Goal: Transaction & Acquisition: Purchase product/service

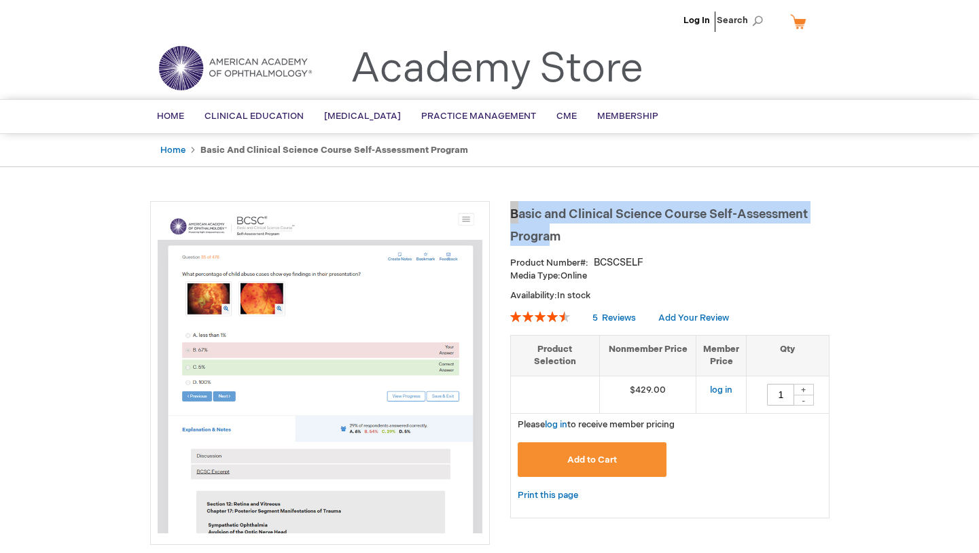
drag, startPoint x: 513, startPoint y: 209, endPoint x: 587, endPoint y: 232, distance: 77.6
click at [587, 232] on h1 "Basic and Clinical Science Course Self-Assessment Program" at bounding box center [669, 223] width 319 height 45
drag, startPoint x: 587, startPoint y: 232, endPoint x: 544, endPoint y: 211, distance: 47.7
click at [544, 211] on h1 "Basic and Clinical Science Course Self-Assessment Program" at bounding box center [669, 223] width 319 height 45
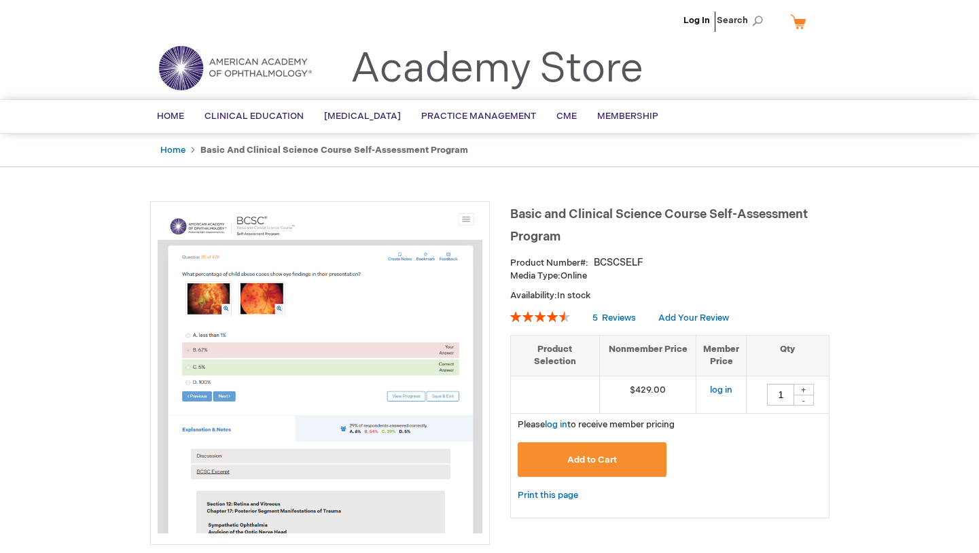
click at [511, 210] on h1 "Basic and Clinical Science Course Self-Assessment Program" at bounding box center [669, 223] width 319 height 45
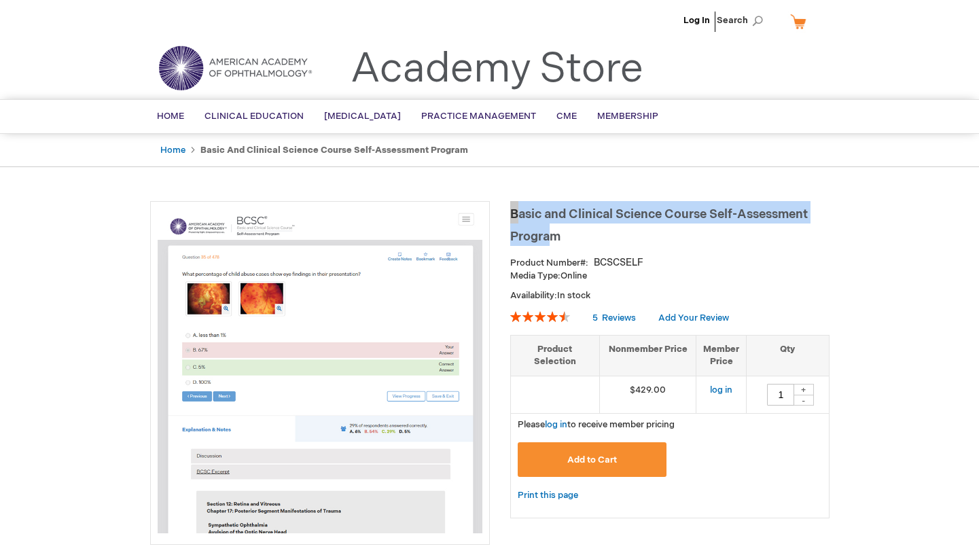
drag, startPoint x: 511, startPoint y: 211, endPoint x: 562, endPoint y: 229, distance: 54.6
click at [562, 229] on h1 "Basic and Clinical Science Course Self-Assessment Program" at bounding box center [669, 223] width 319 height 45
drag, startPoint x: 559, startPoint y: 234, endPoint x: 516, endPoint y: 203, distance: 53.0
click at [516, 203] on h1 "Basic and Clinical Science Course Self-Assessment Program" at bounding box center [669, 223] width 319 height 45
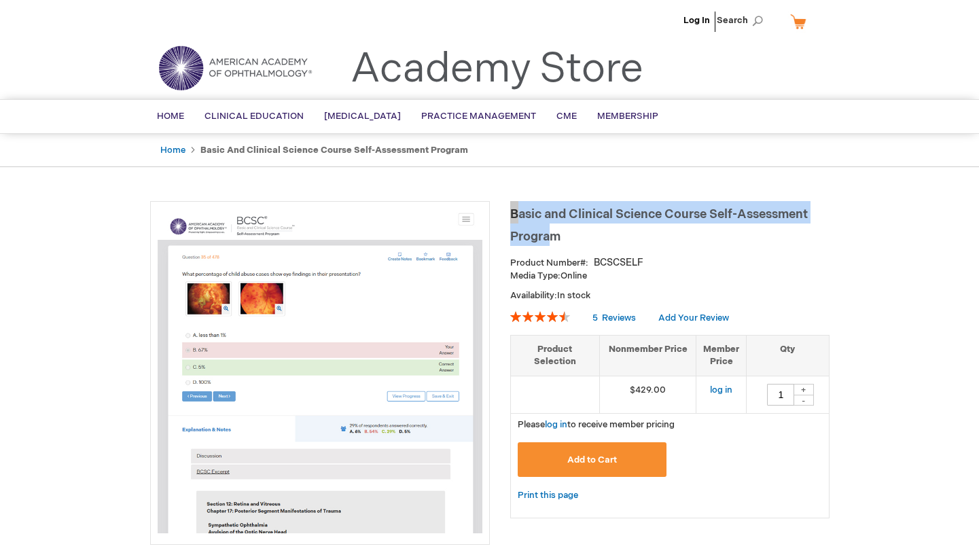
copy span "Basic and Clinical Science Course Self-Assessment Progra"
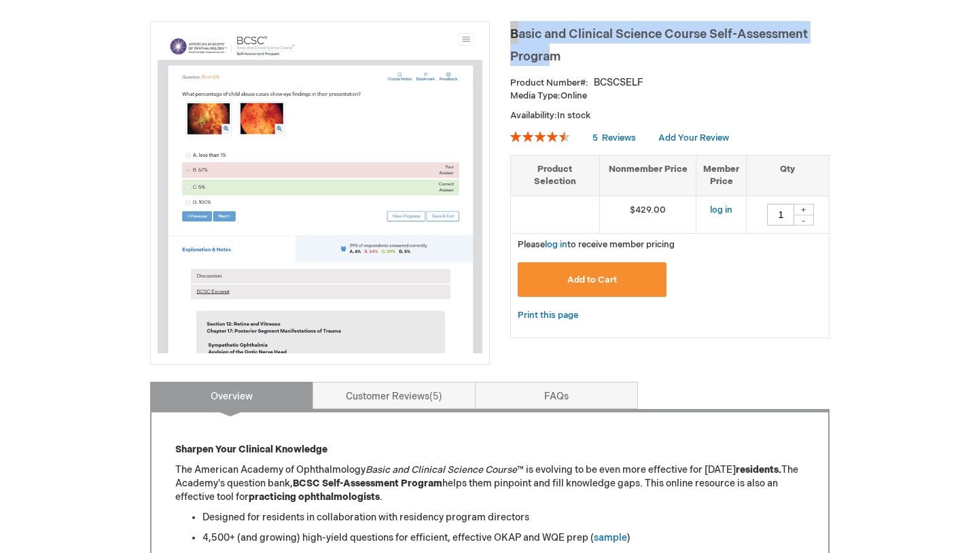
scroll to position [201, 0]
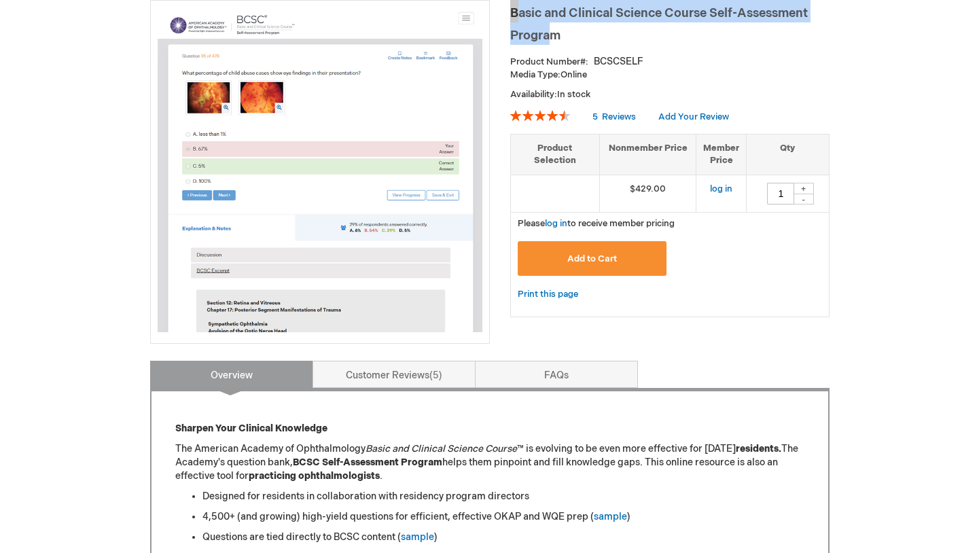
click at [559, 258] on button "Add to Cart" at bounding box center [592, 258] width 149 height 35
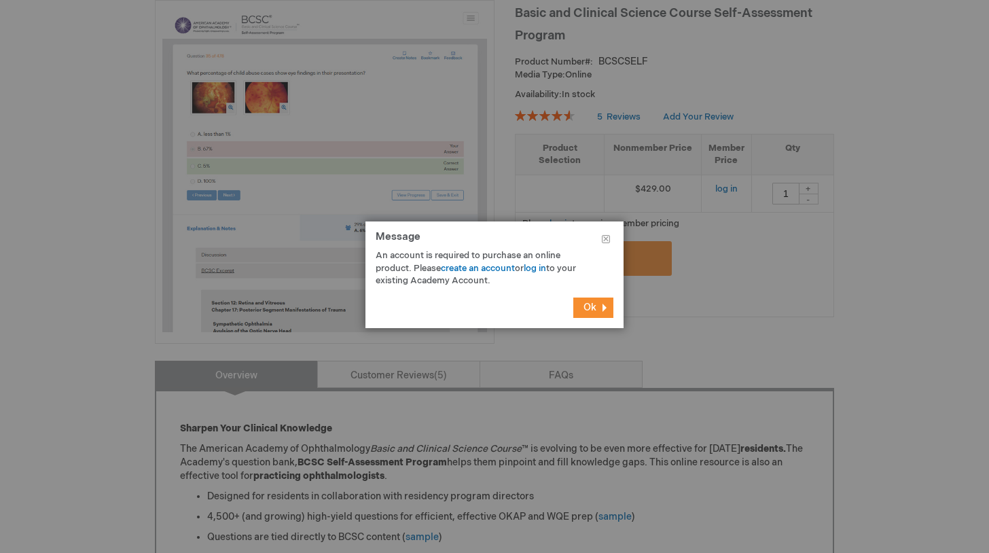
click at [597, 317] on footer "Ok" at bounding box center [494, 307] width 258 height 41
click at [594, 311] on span "Ok" at bounding box center [590, 308] width 13 height 12
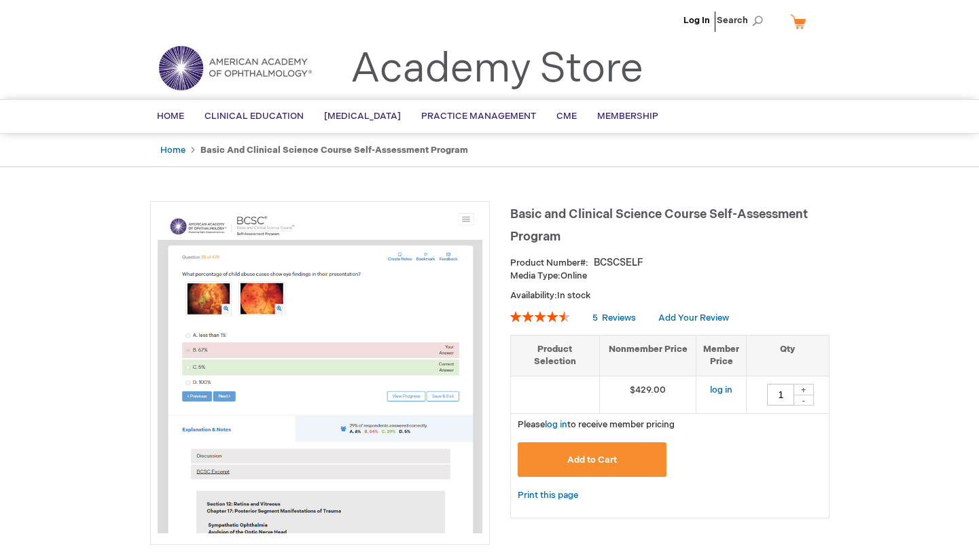
scroll to position [0, 0]
click at [692, 22] on link "Log In" at bounding box center [696, 20] width 26 height 11
click at [637, 22] on span "[PERSON_NAME]" at bounding box center [629, 20] width 75 height 11
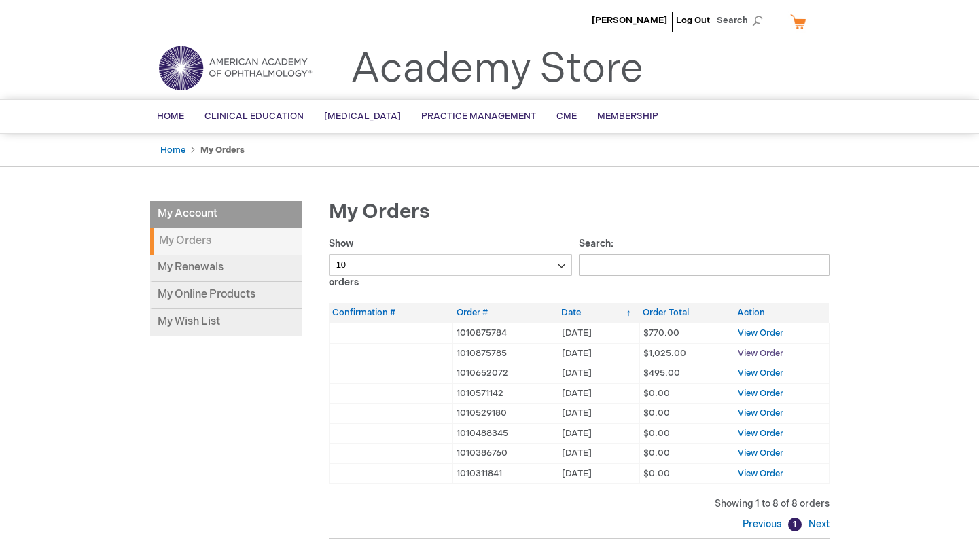
click at [752, 348] on span "View Order" at bounding box center [761, 353] width 46 height 11
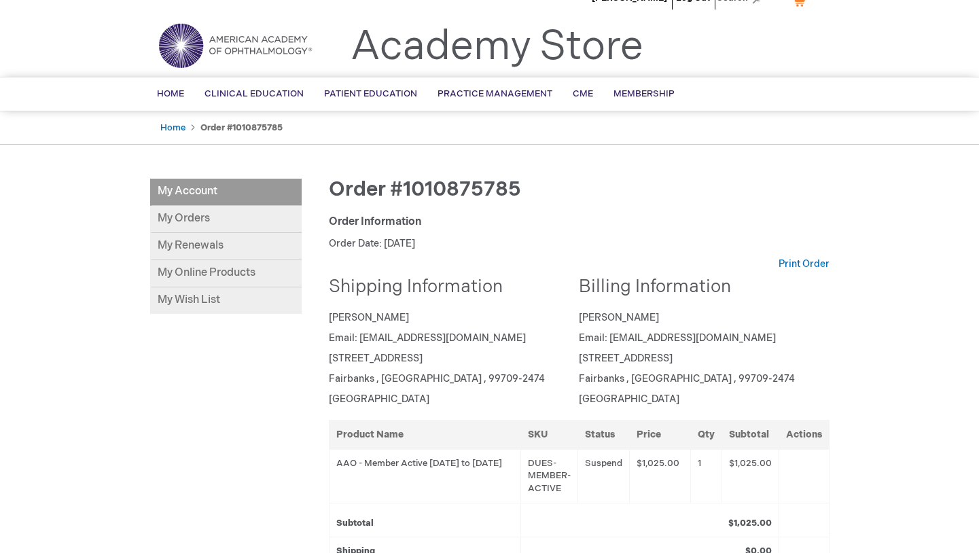
scroll to position [40, 0]
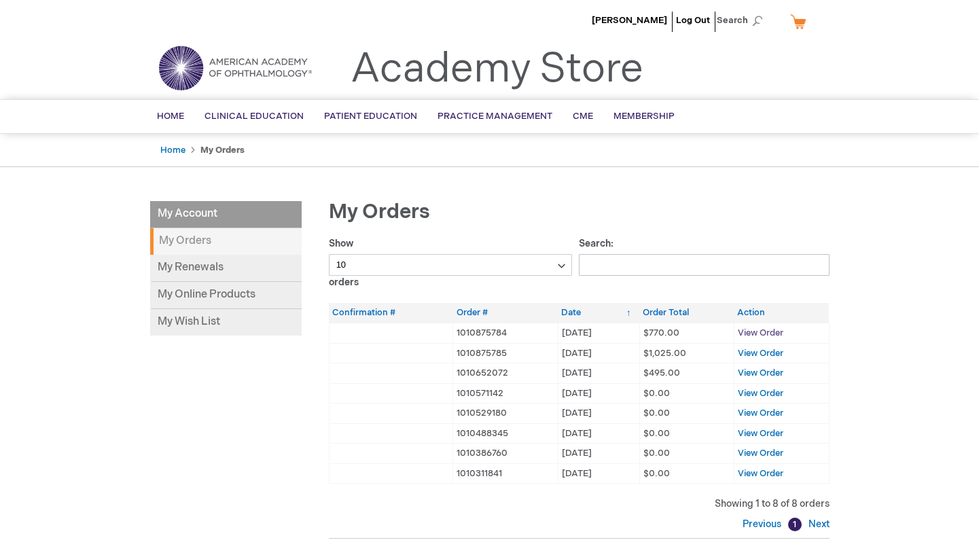
click at [753, 330] on span "View Order" at bounding box center [761, 332] width 46 height 11
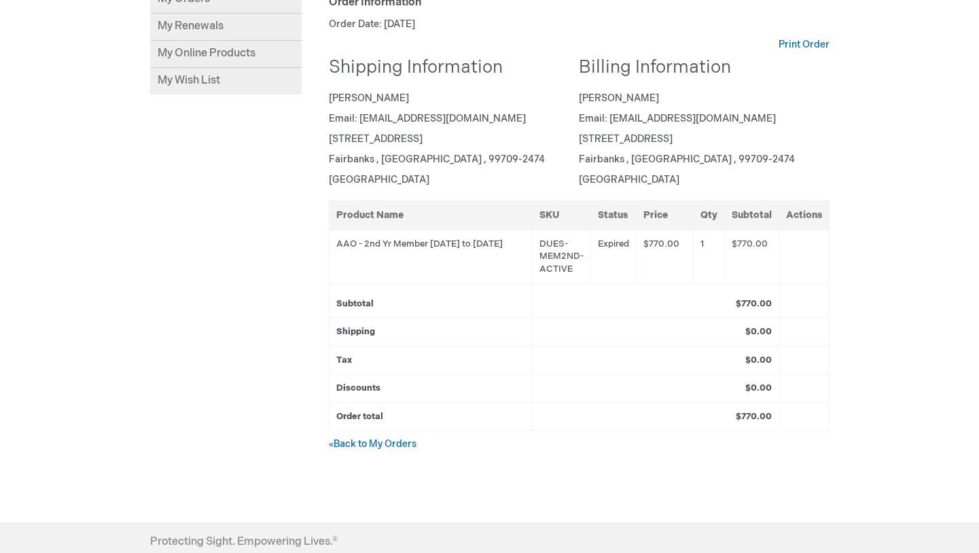
scroll to position [265, 0]
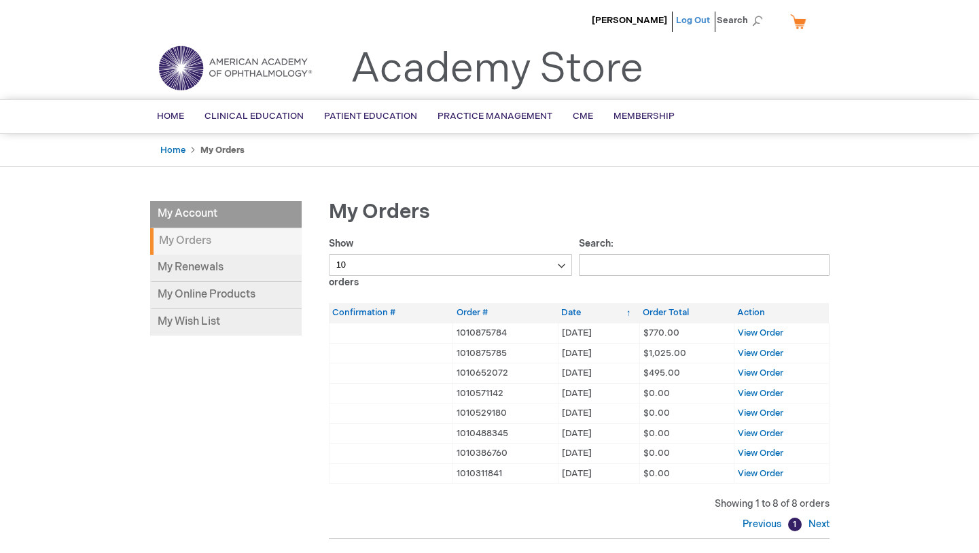
click at [700, 18] on link "Log Out" at bounding box center [693, 20] width 34 height 11
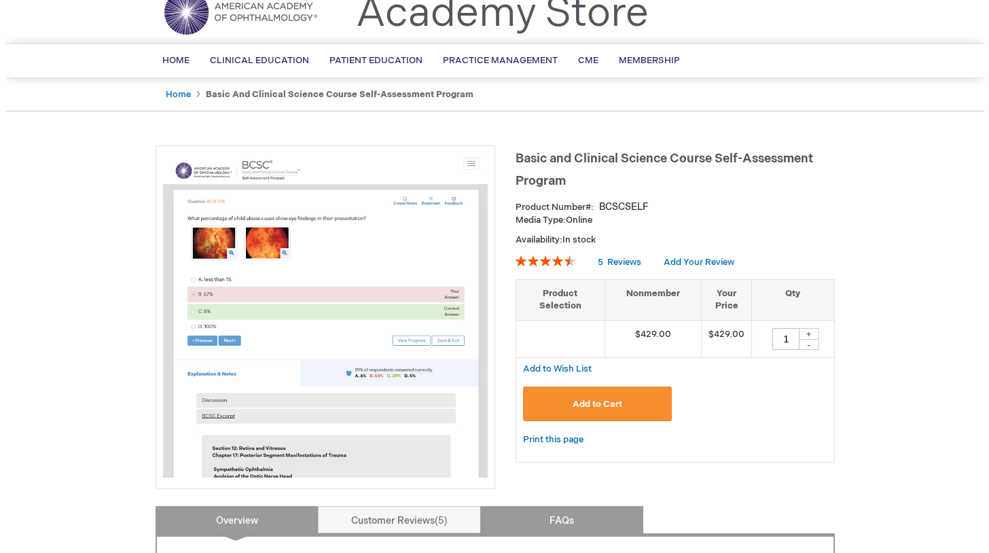
scroll to position [82, 0]
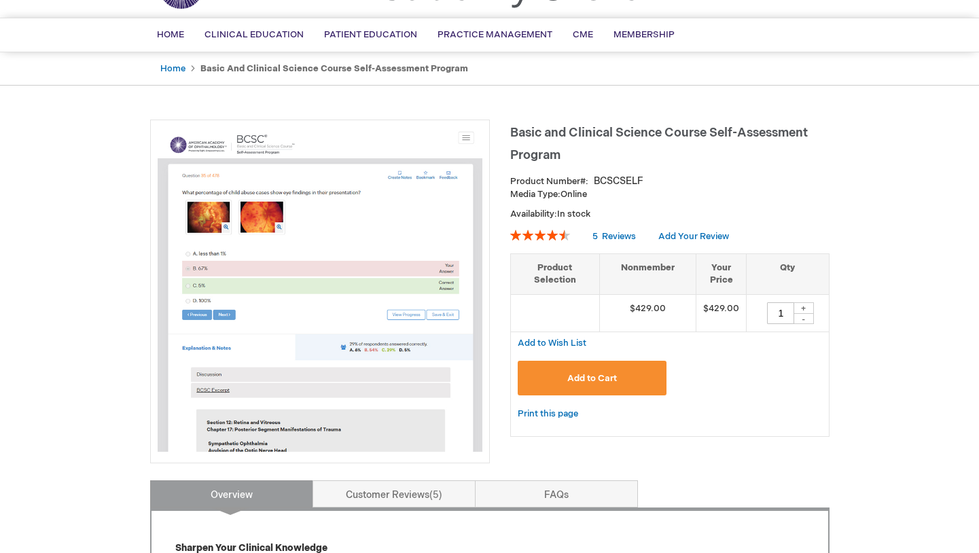
click at [583, 374] on span "Add to Cart" at bounding box center [592, 378] width 50 height 11
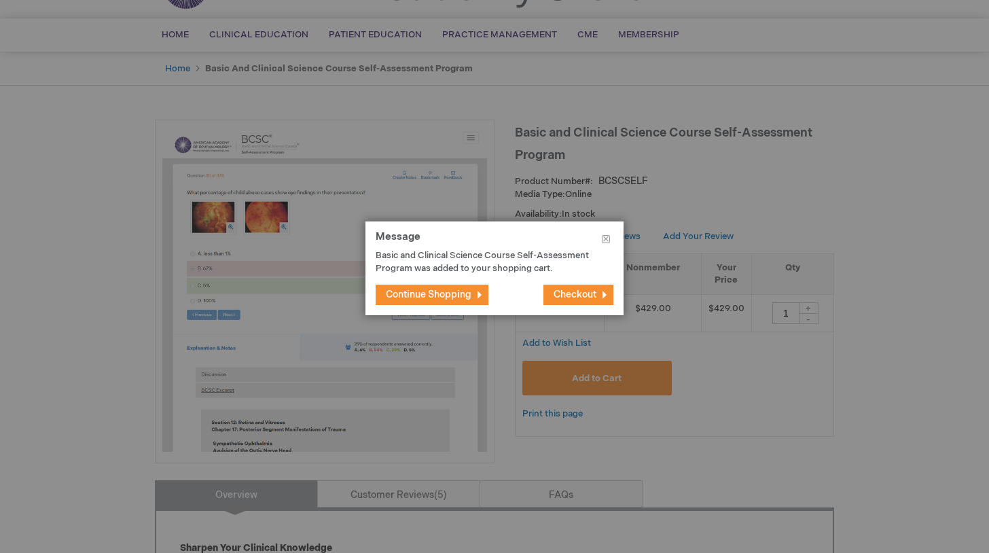
click at [573, 296] on span "Checkout" at bounding box center [575, 295] width 43 height 12
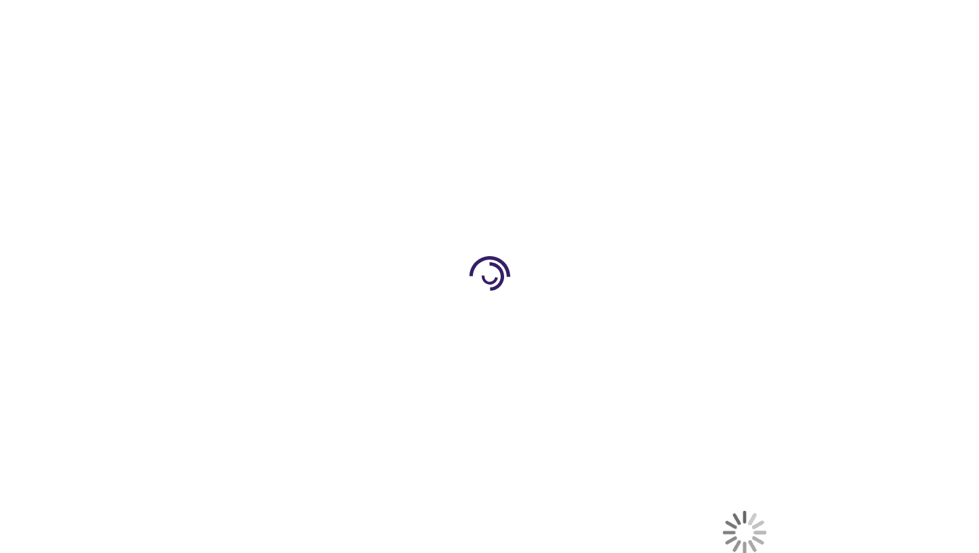
select select "US"
select select "2"
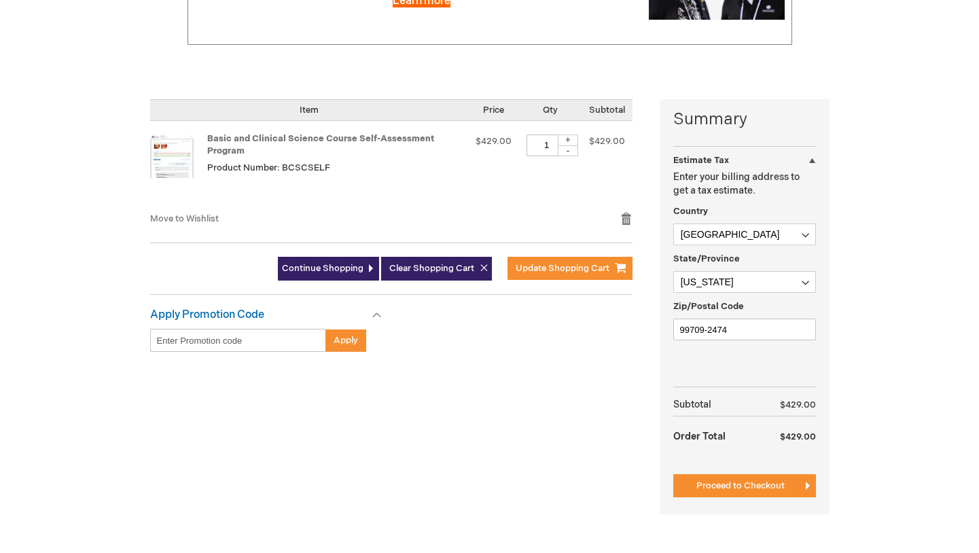
scroll to position [249, 0]
click at [490, 208] on td "$429.00" at bounding box center [493, 165] width 51 height 91
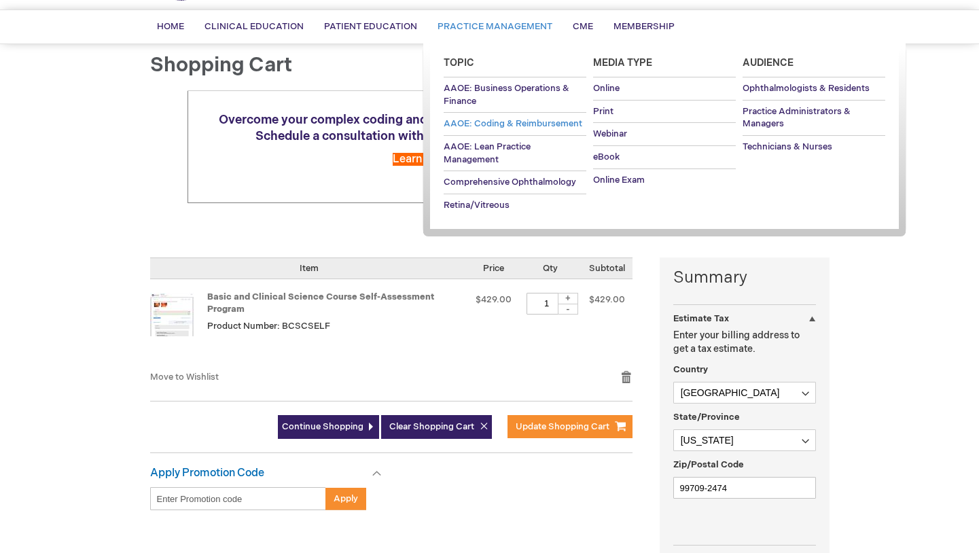
scroll to position [274, 0]
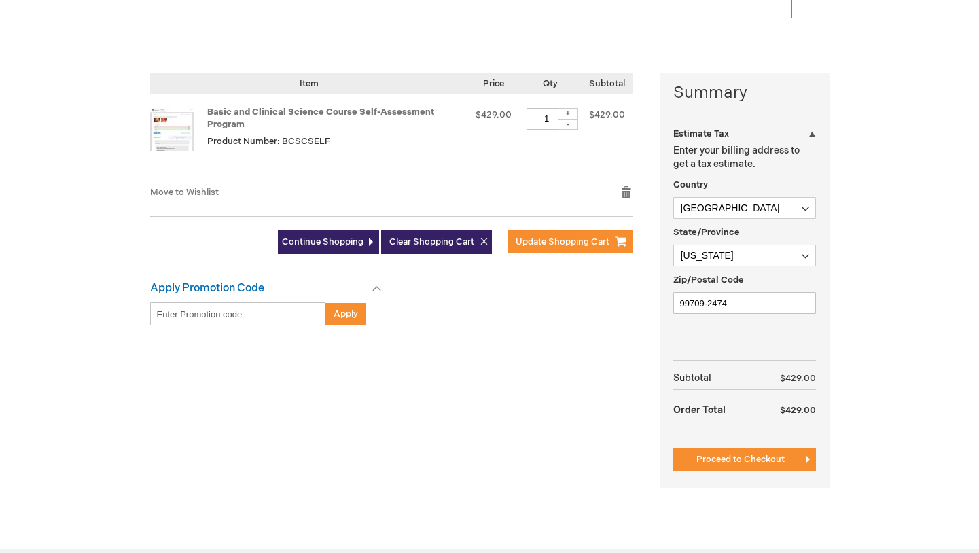
click at [535, 168] on td "Qty 1 + -" at bounding box center [550, 139] width 62 height 91
click at [683, 461] on button "Proceed to Checkout" at bounding box center [744, 459] width 143 height 23
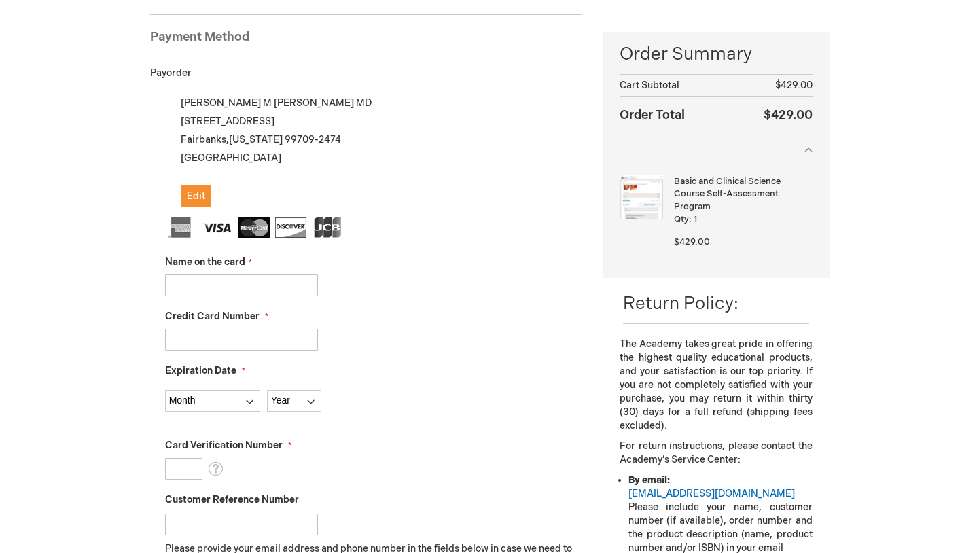
click at [257, 277] on input "Name on the card" at bounding box center [241, 285] width 153 height 22
type input "[PERSON_NAME]"
type input "[CREDIT_CARD_NUMBER]"
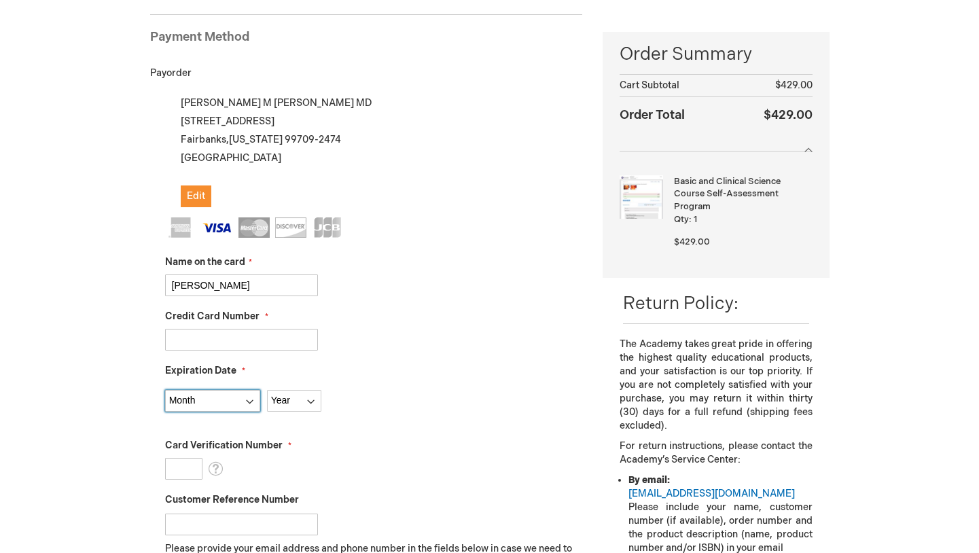
select select "1"
select select "2030"
click at [187, 474] on input "Card Verification Number" at bounding box center [183, 469] width 37 height 22
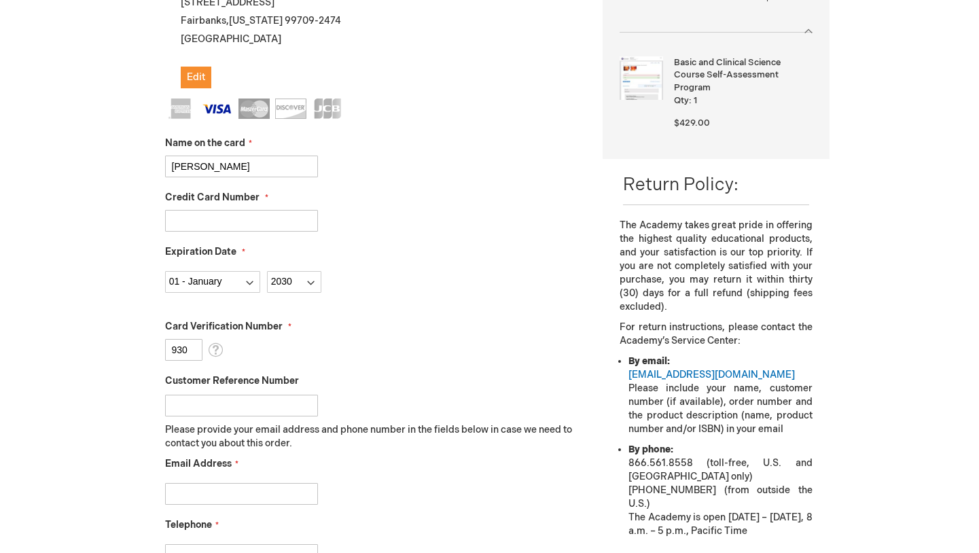
scroll to position [370, 0]
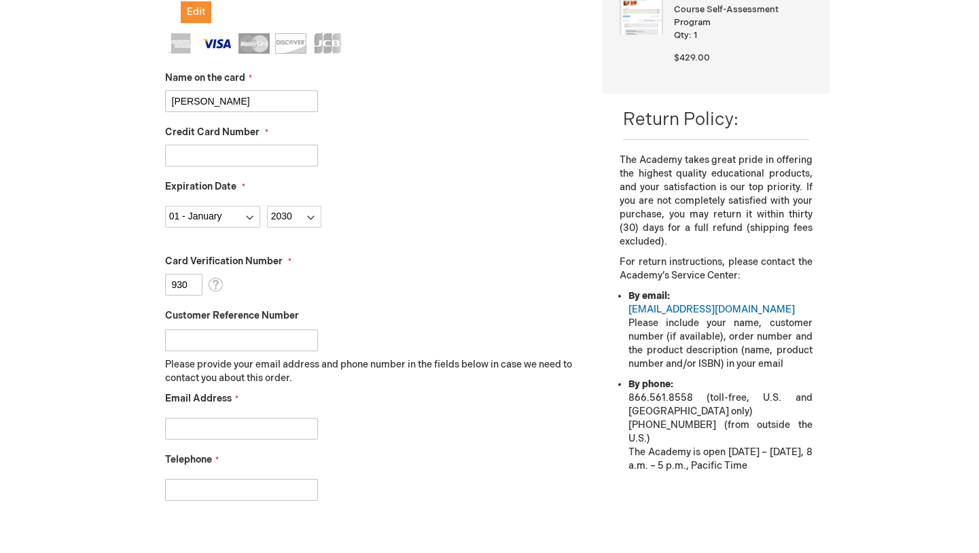
type input "930"
click at [200, 334] on input "Customer Reference Number" at bounding box center [241, 340] width 153 height 22
type input "PBRUNETT@gmail.com"
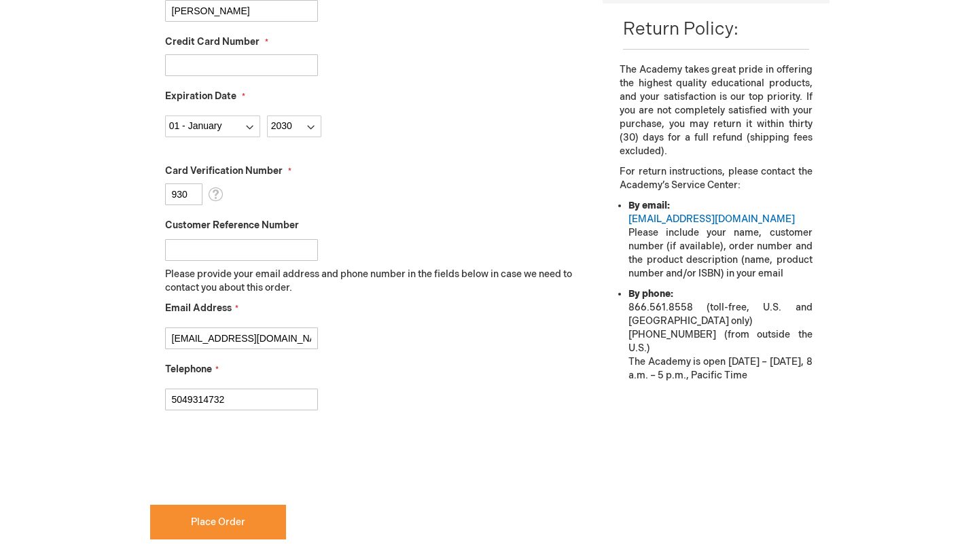
scroll to position [496, 0]
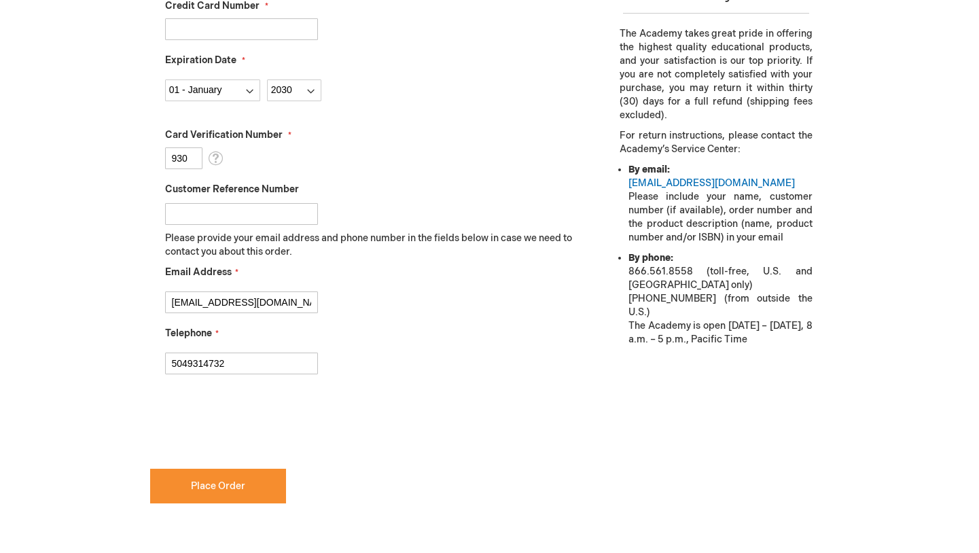
type input "5049314732"
checkbox input "true"
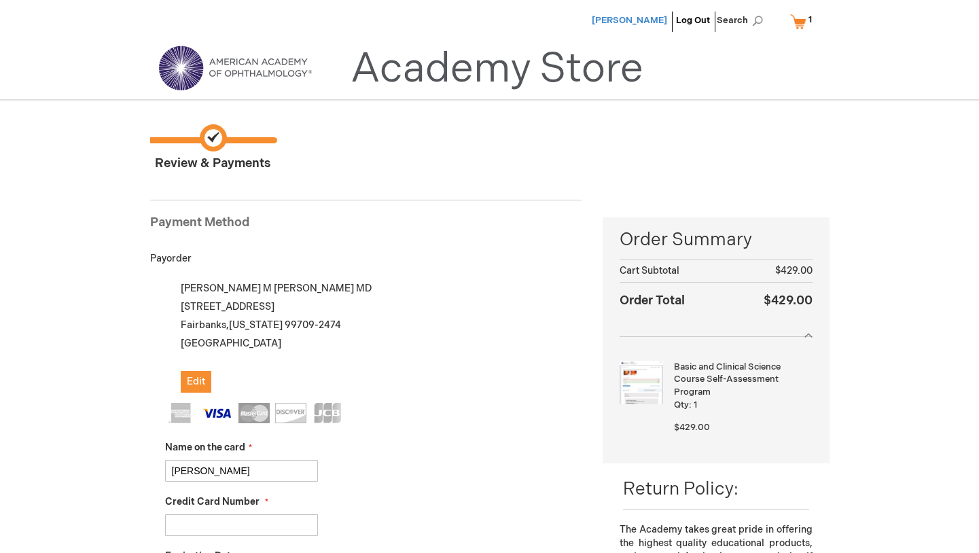
scroll to position [0, 0]
click at [632, 22] on span "[PERSON_NAME]" at bounding box center [629, 20] width 75 height 11
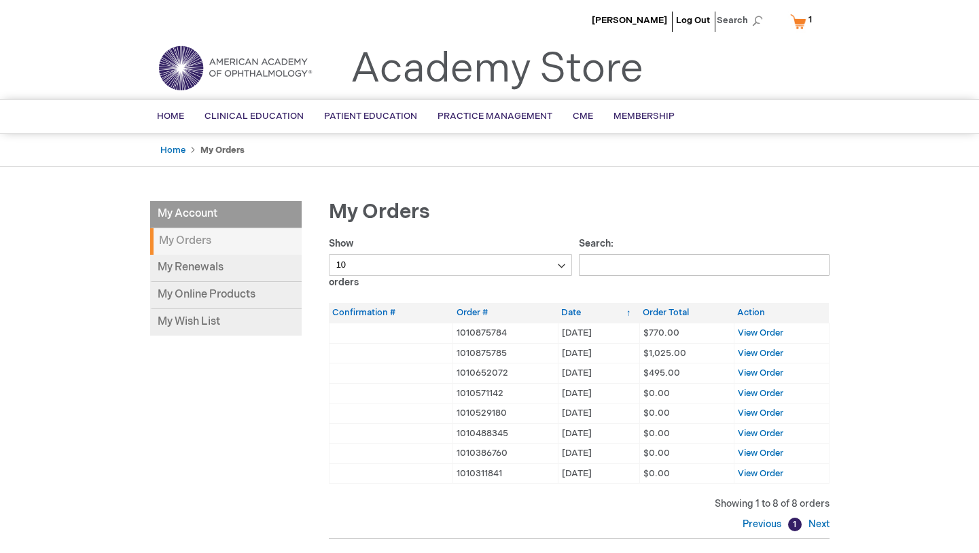
click at [171, 221] on li "My Account" at bounding box center [225, 214] width 151 height 27
click at [182, 207] on li "My Account" at bounding box center [225, 214] width 151 height 27
click at [177, 145] on link "Home" at bounding box center [172, 150] width 25 height 11
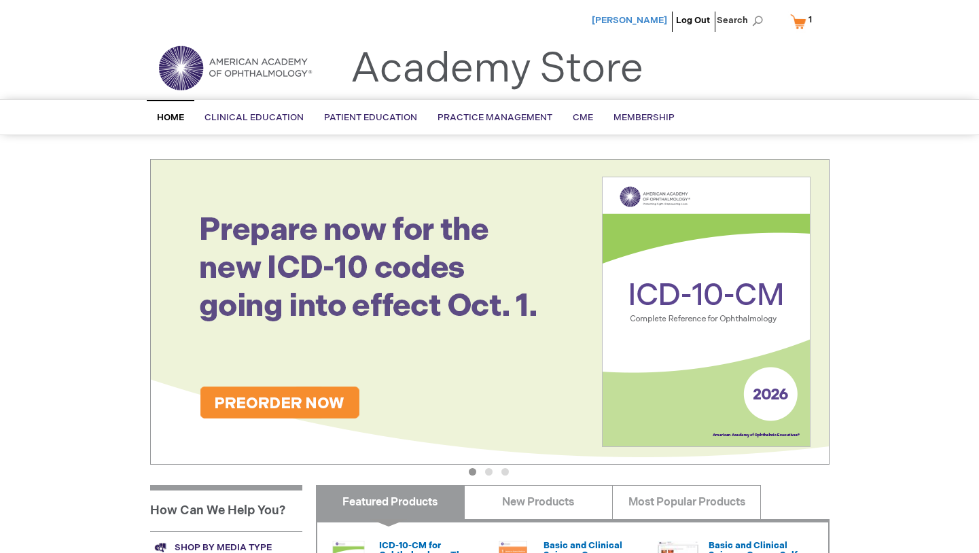
click at [650, 20] on span "[PERSON_NAME]" at bounding box center [629, 20] width 75 height 11
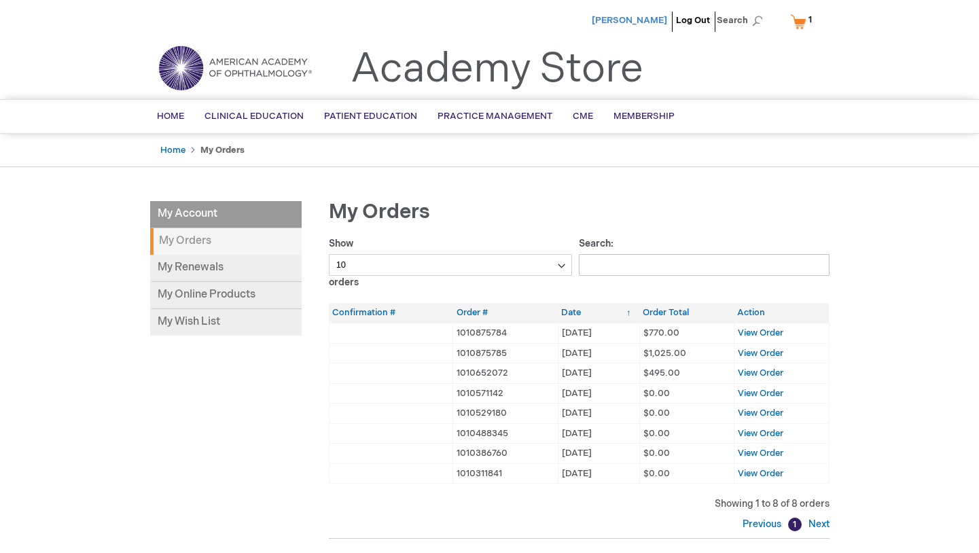
click at [641, 19] on span "[PERSON_NAME]" at bounding box center [629, 20] width 75 height 11
click at [166, 266] on link "My Renewals" at bounding box center [225, 268] width 151 height 27
click at [177, 268] on link "My Renewals" at bounding box center [225, 268] width 151 height 27
click at [185, 289] on link "My Online Products" at bounding box center [225, 295] width 151 height 27
